Goal: Complete application form: Complete application form

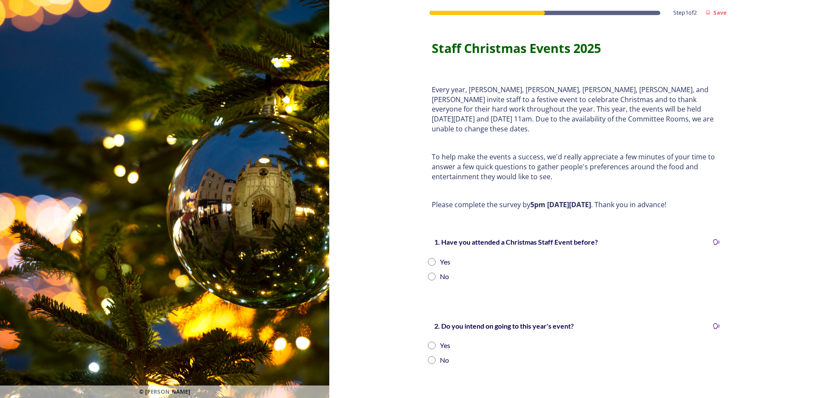
click at [428, 258] on input "radio" at bounding box center [432, 262] width 8 height 8
radio input "true"
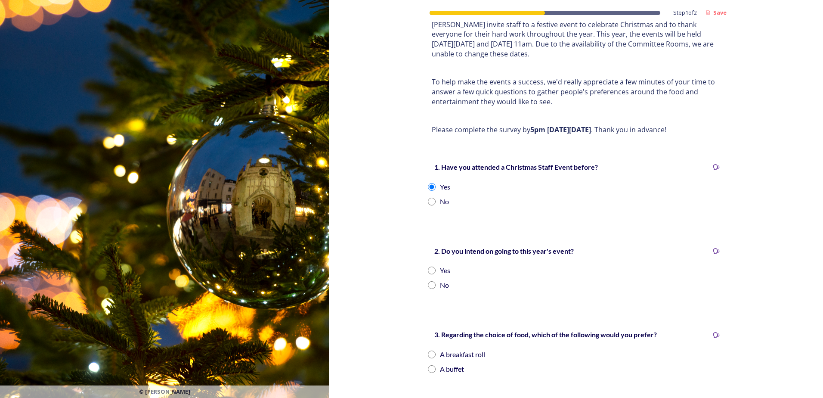
scroll to position [129, 0]
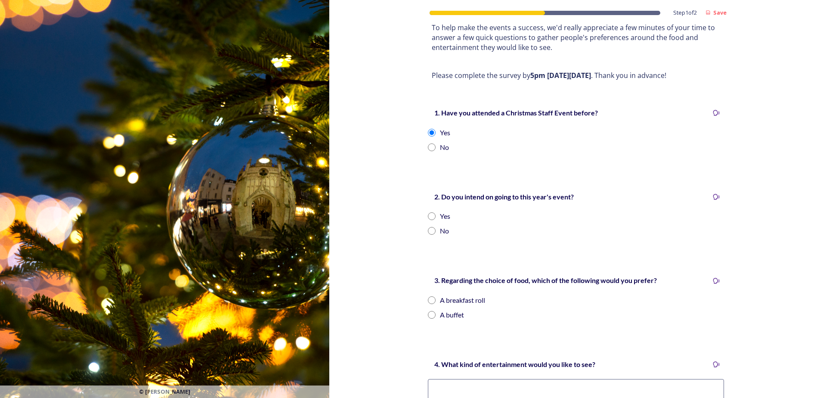
click at [428, 212] on input "radio" at bounding box center [432, 216] width 8 height 8
radio input "true"
click at [432, 296] on input "radio" at bounding box center [432, 300] width 8 height 8
radio input "true"
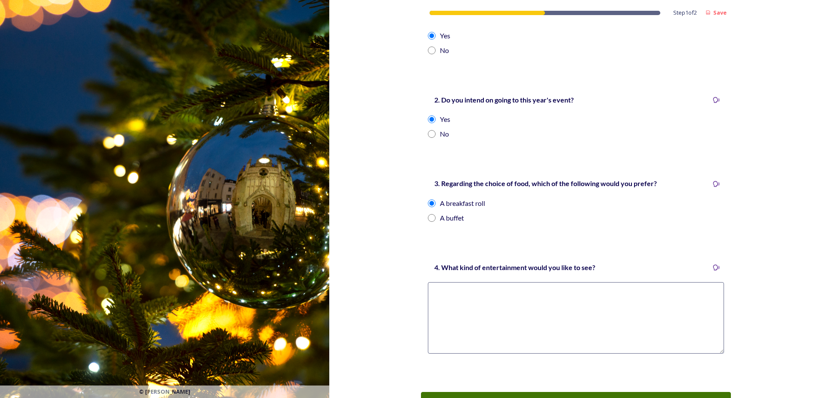
scroll to position [282, 0]
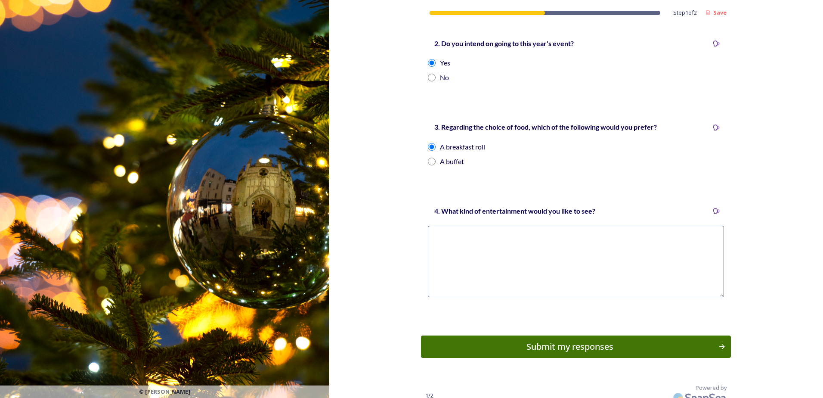
click at [471, 230] on textarea at bounding box center [576, 261] width 296 height 71
type textarea "q"
type textarea "Quiz, Christmas music"
click at [530, 340] on div "Submit my responses" at bounding box center [569, 346] width 291 height 13
